Goal: Entertainment & Leisure: Consume media (video, audio)

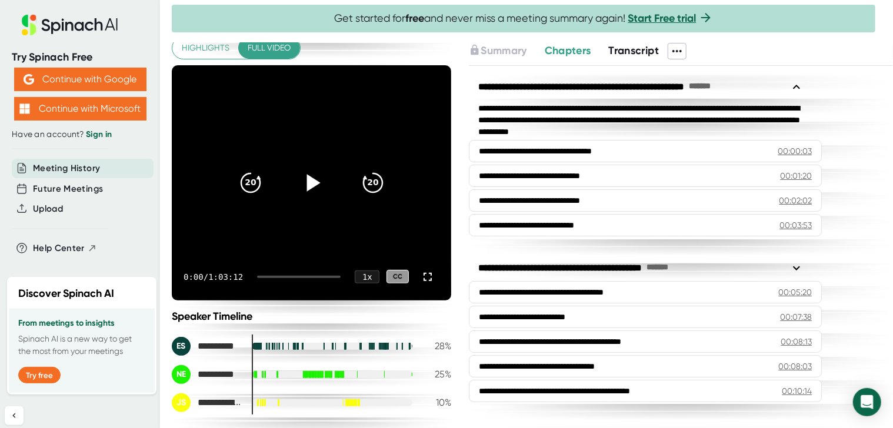
click at [302, 181] on icon at bounding box center [311, 182] width 29 height 29
drag, startPoint x: 263, startPoint y: 277, endPoint x: 269, endPoint y: 276, distance: 6.5
click at [269, 277] on div at bounding box center [299, 277] width 84 height 2
click at [267, 276] on div at bounding box center [262, 277] width 10 height 2
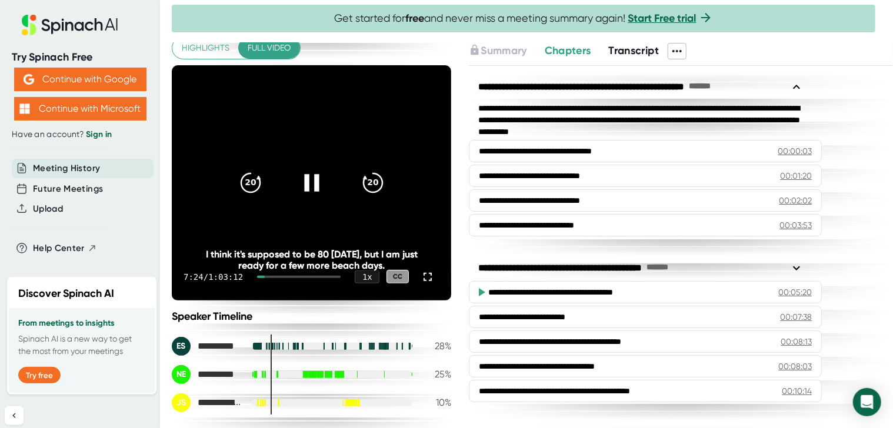
click at [265, 276] on div at bounding box center [261, 277] width 8 height 2
click at [262, 276] on div at bounding box center [299, 277] width 84 height 2
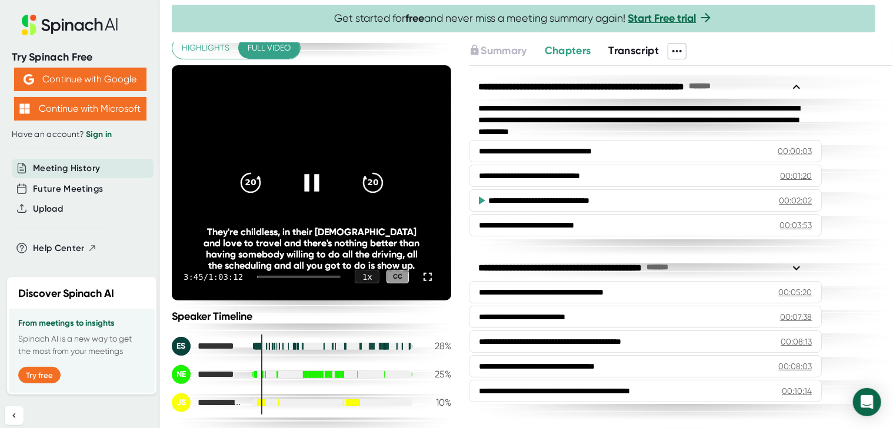
click at [258, 275] on div "3:45 / 1:03:12 1 x CC" at bounding box center [311, 277] width 279 height 47
click at [304, 183] on icon at bounding box center [311, 182] width 15 height 17
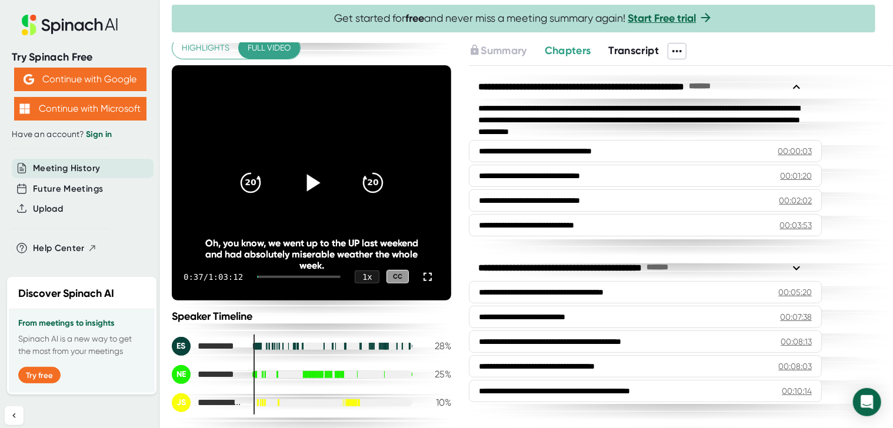
click at [301, 183] on icon at bounding box center [311, 182] width 29 height 29
click at [365, 183] on icon "20" at bounding box center [372, 182] width 29 height 29
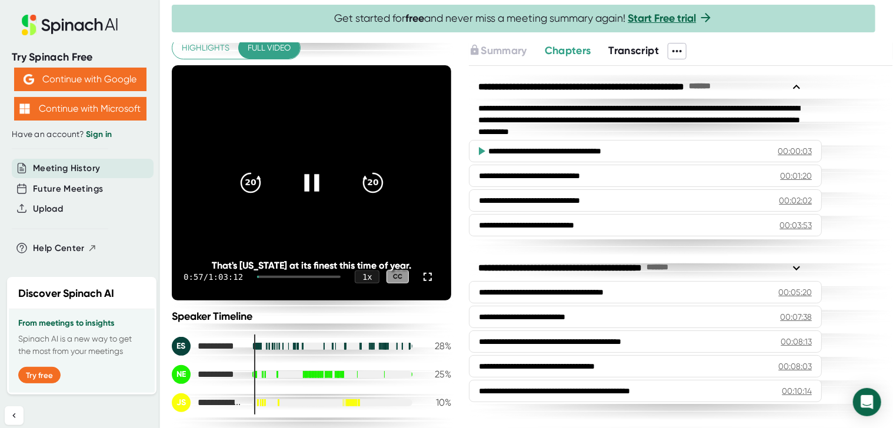
click at [306, 202] on div at bounding box center [311, 182] width 49 height 49
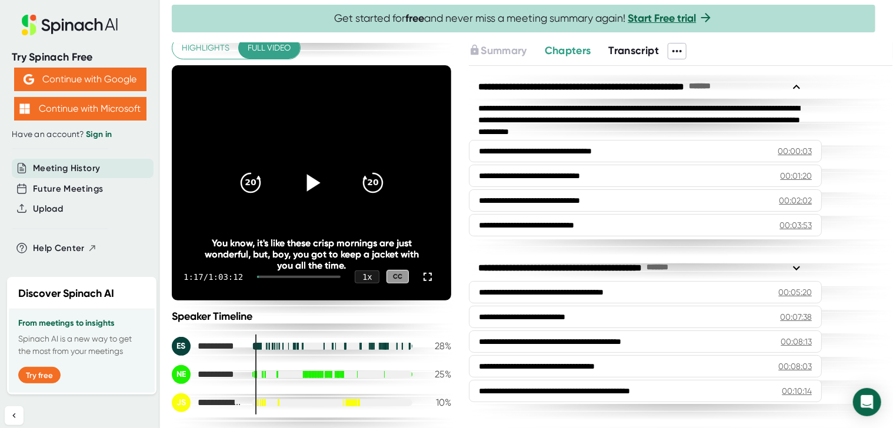
click at [306, 189] on icon at bounding box center [311, 182] width 29 height 29
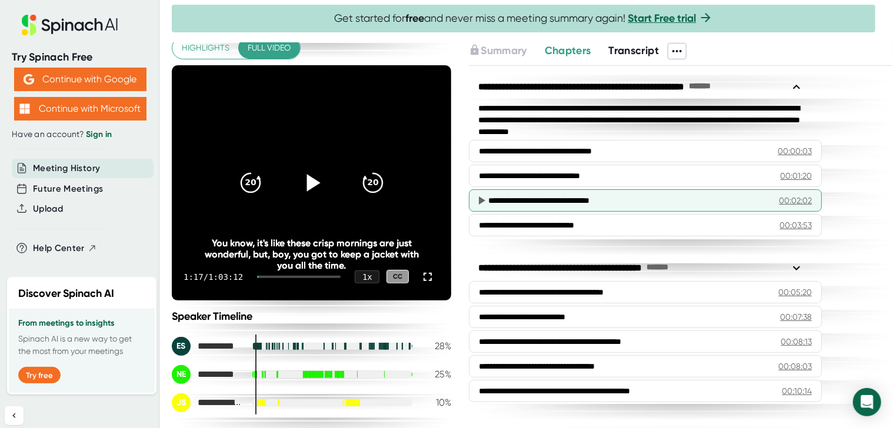
click at [787, 196] on div "00:02:02" at bounding box center [795, 201] width 33 height 12
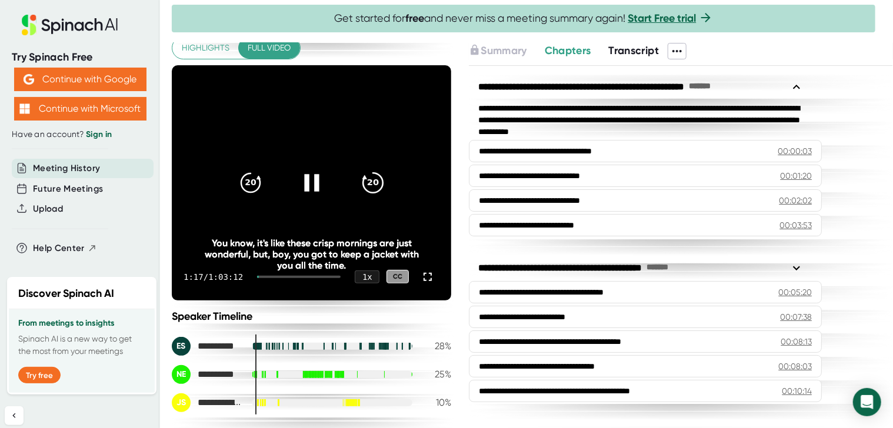
click at [358, 176] on icon "20" at bounding box center [372, 182] width 29 height 29
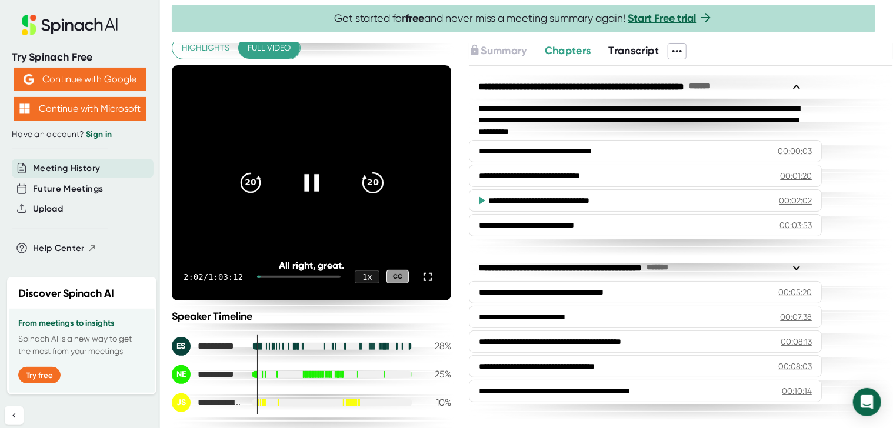
click at [355, 176] on div "20" at bounding box center [372, 182] width 49 height 49
click at [252, 185] on icon "20" at bounding box center [250, 182] width 29 height 29
click at [362, 175] on icon "20" at bounding box center [372, 182] width 29 height 29
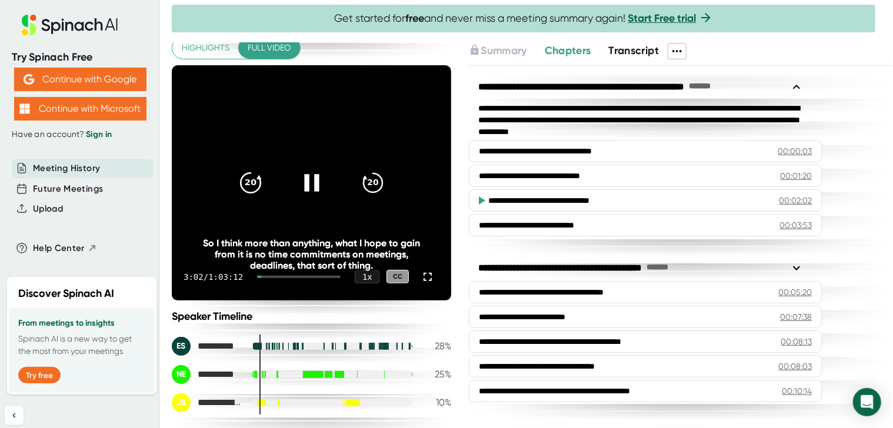
click at [245, 190] on icon "20" at bounding box center [250, 182] width 29 height 29
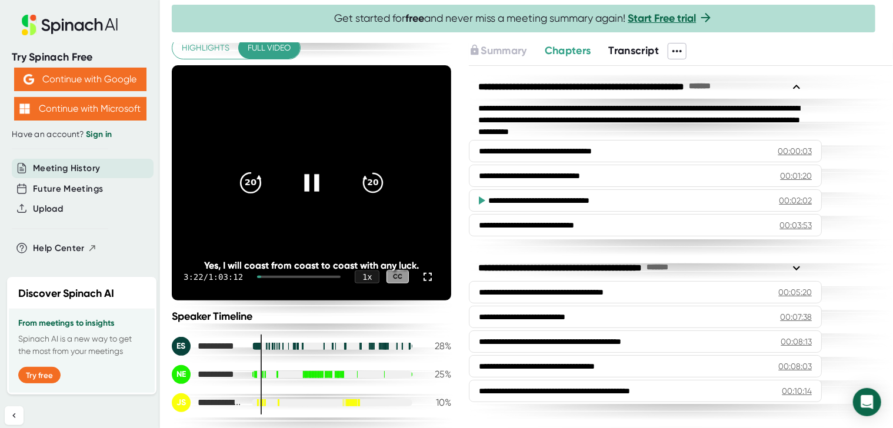
click at [245, 190] on icon "20" at bounding box center [250, 182] width 29 height 29
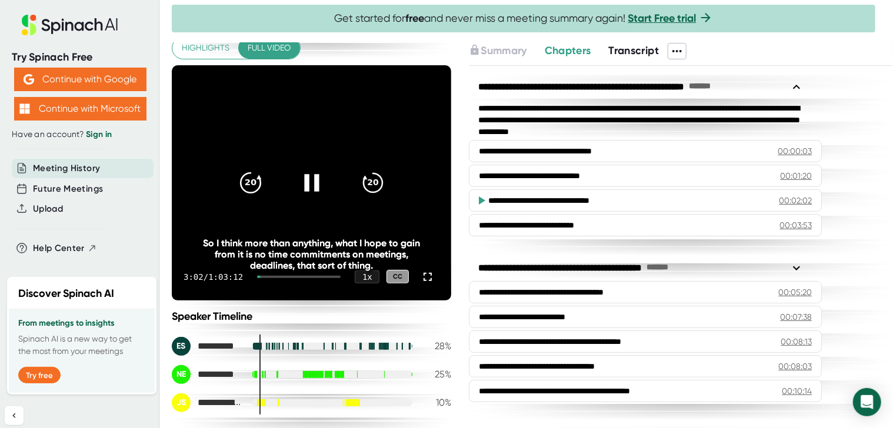
click at [245, 190] on icon "20" at bounding box center [250, 182] width 29 height 29
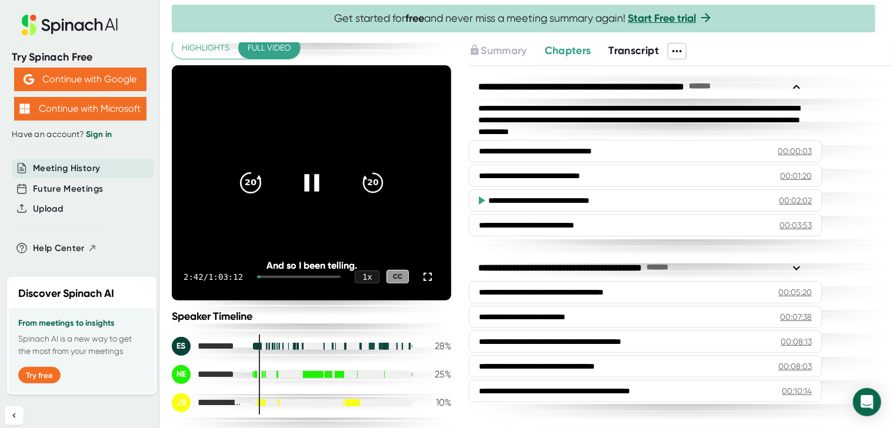
click at [245, 190] on icon "20" at bounding box center [250, 182] width 29 height 29
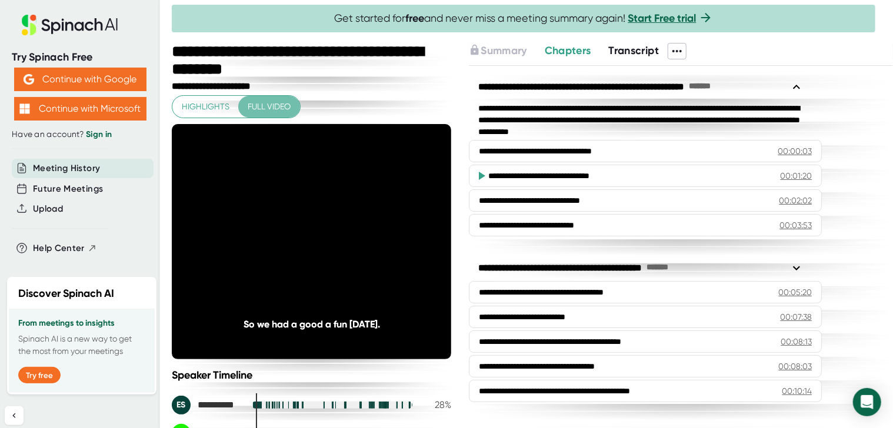
click at [261, 102] on span "Full video" at bounding box center [269, 106] width 43 height 15
